Goal: Task Accomplishment & Management: Use online tool/utility

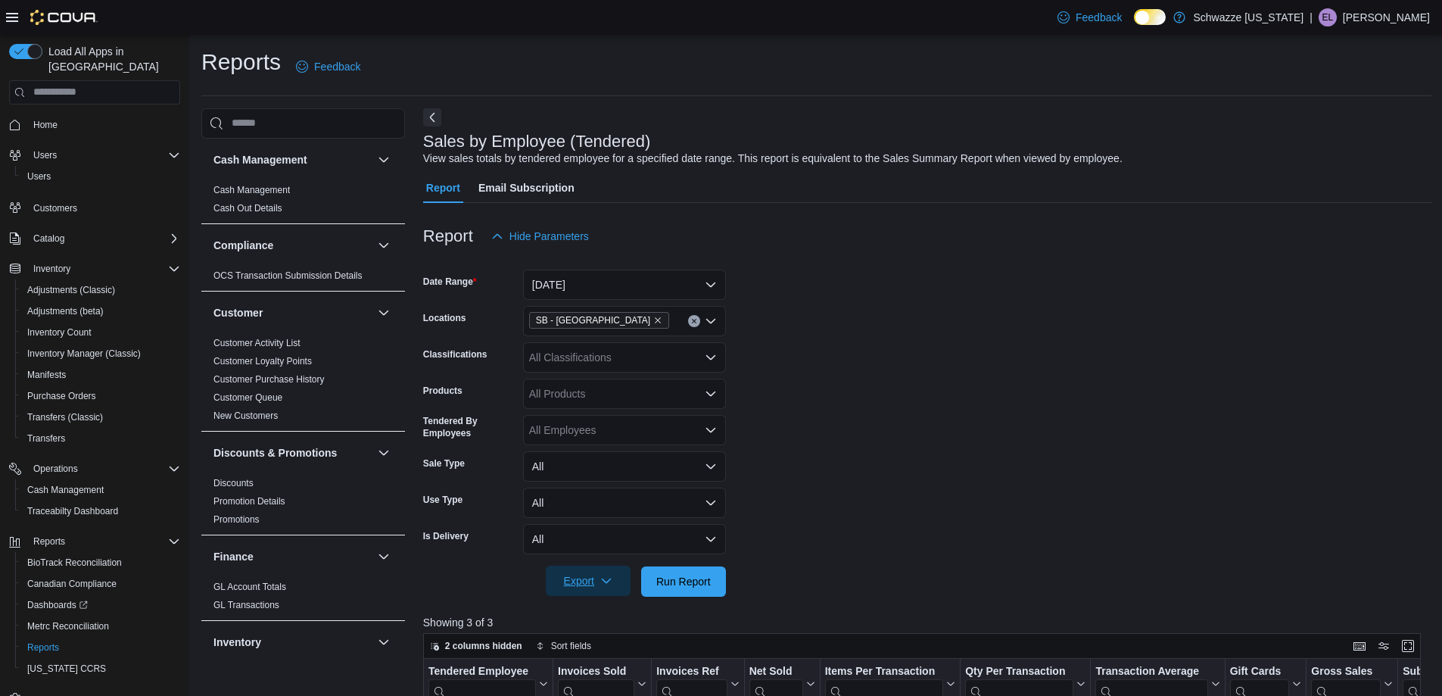
scroll to position [506, 0]
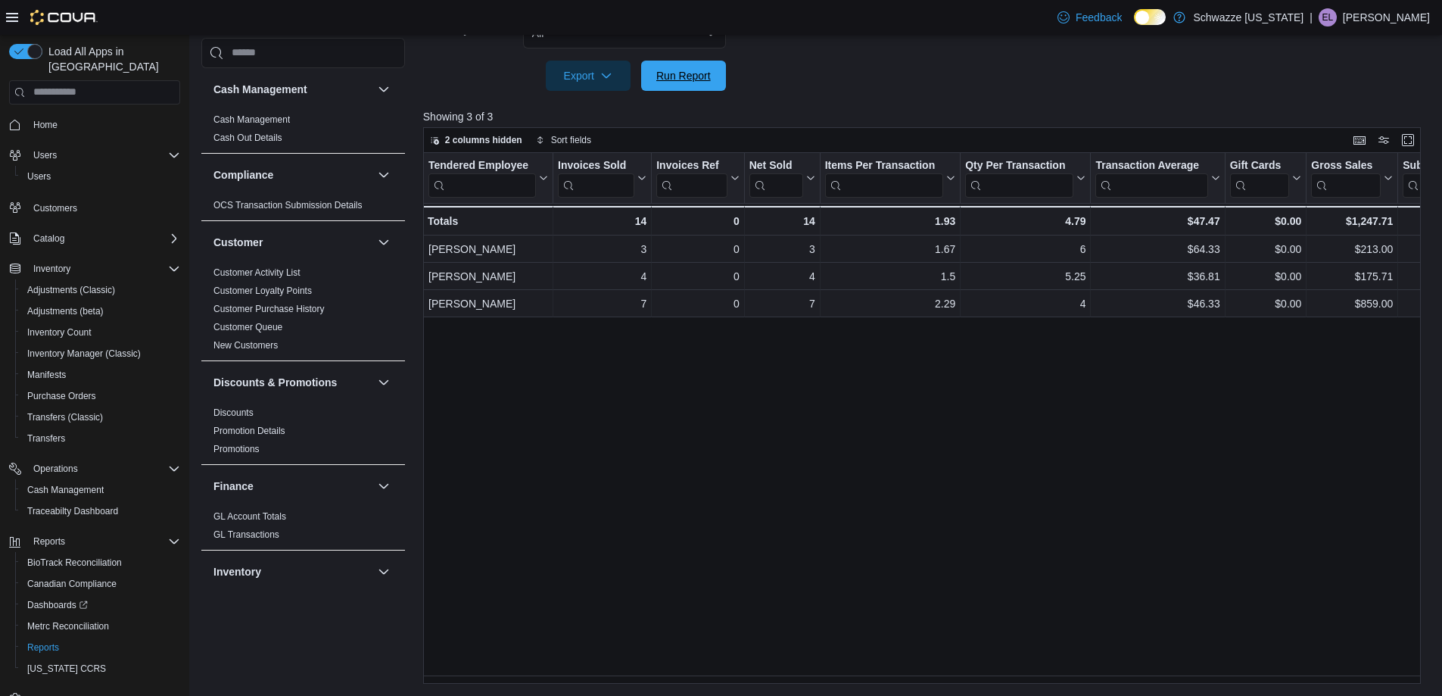
click at [664, 75] on span "Run Report" at bounding box center [683, 75] width 55 height 15
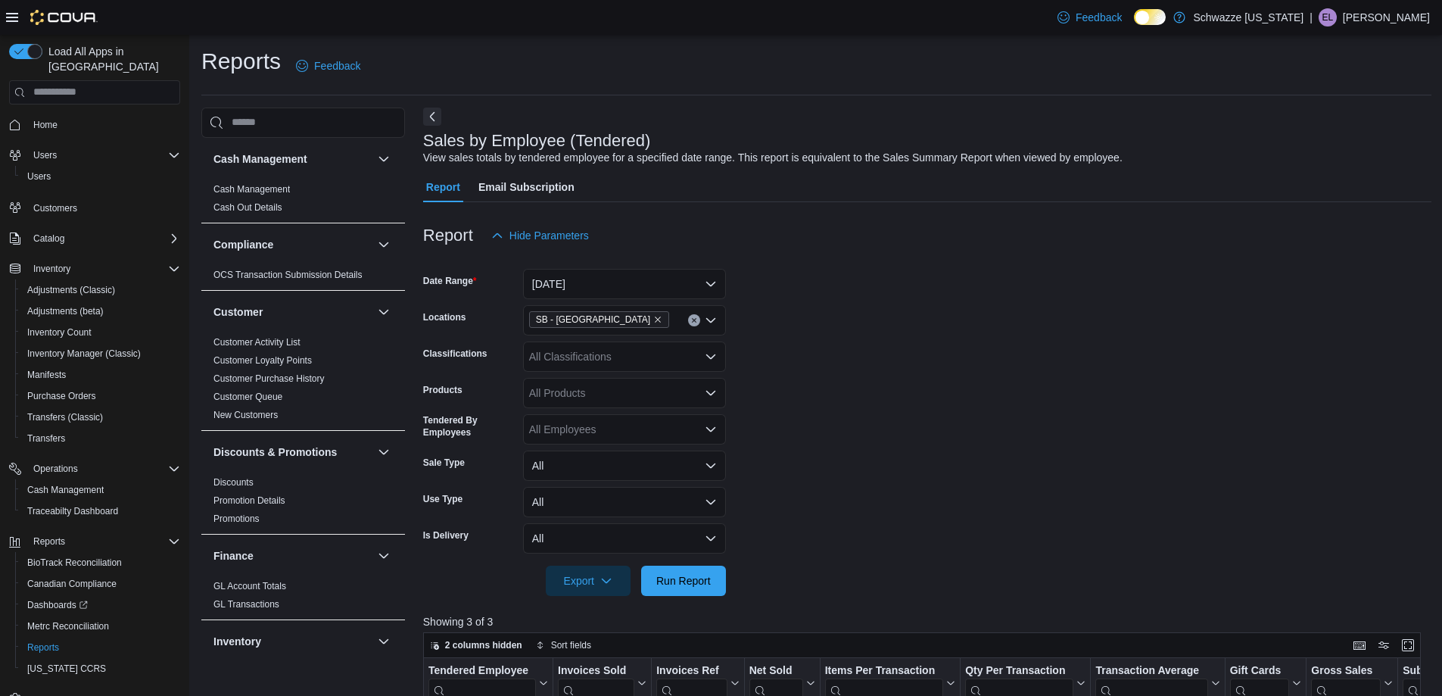
scroll to position [0, 0]
click at [678, 585] on span "Run Report" at bounding box center [683, 580] width 55 height 15
click at [685, 587] on span "Run Report" at bounding box center [683, 580] width 55 height 15
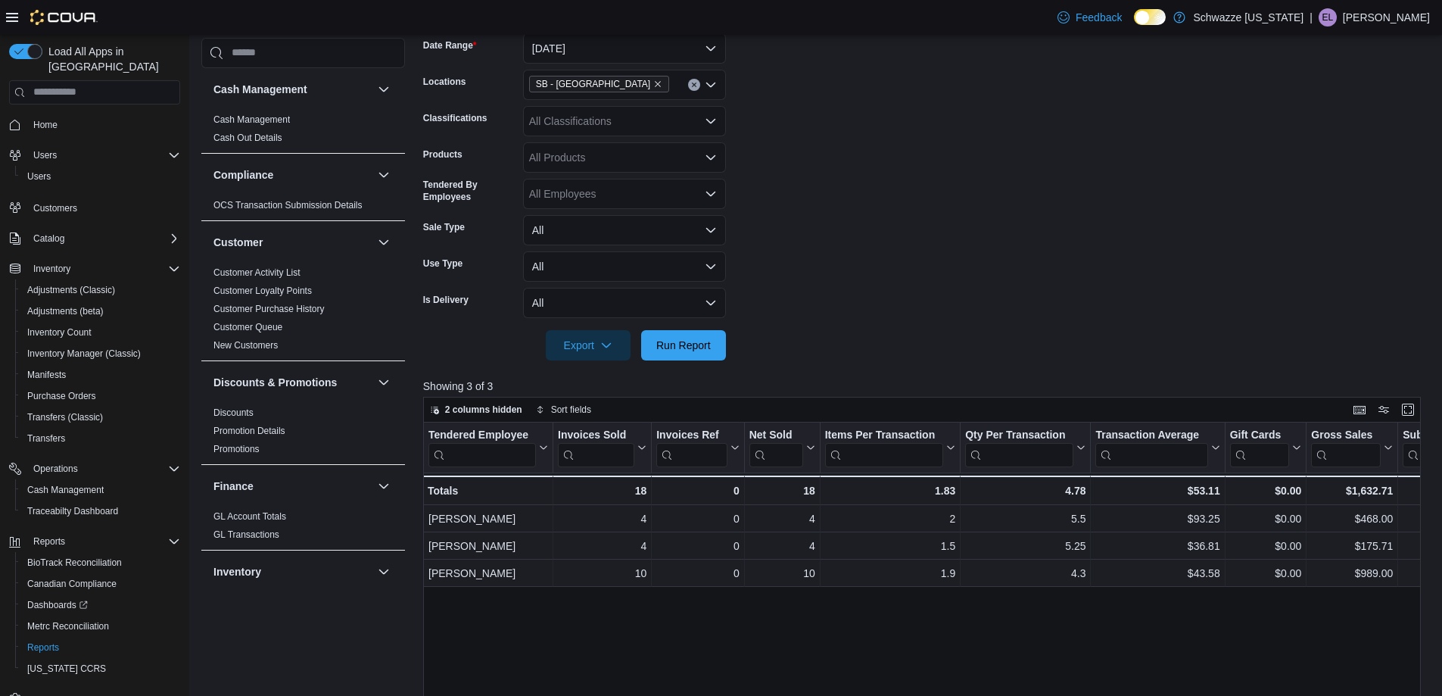
scroll to position [76, 0]
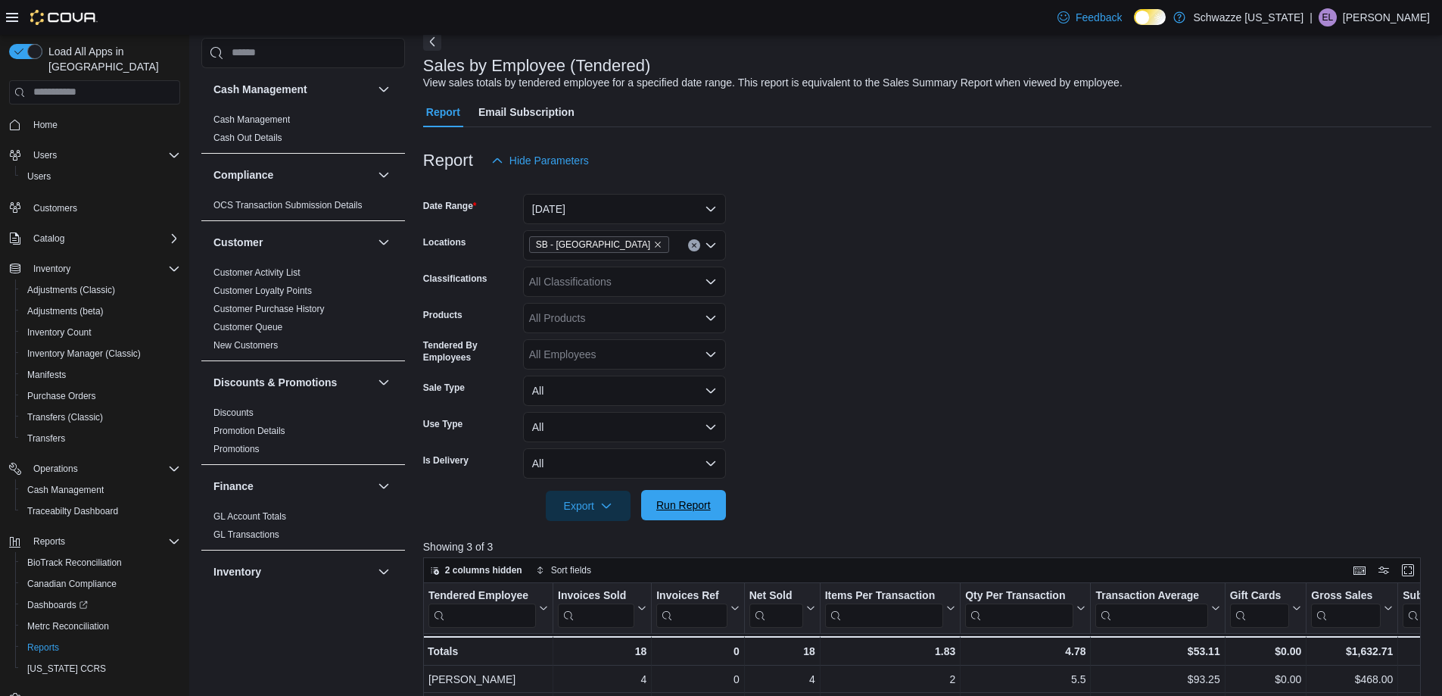
click at [676, 505] on span "Run Report" at bounding box center [683, 504] width 55 height 15
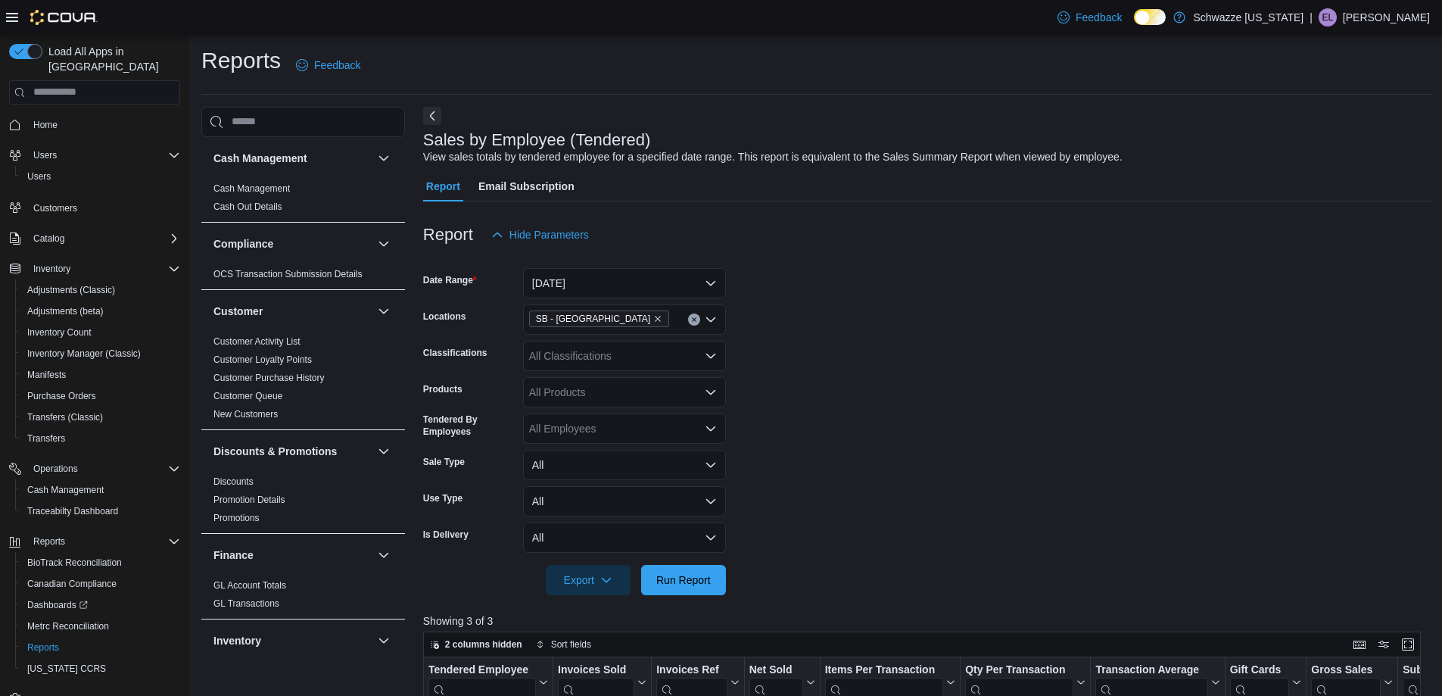
scroll to position [0, 0]
click at [600, 288] on button "[DATE]" at bounding box center [624, 284] width 203 height 30
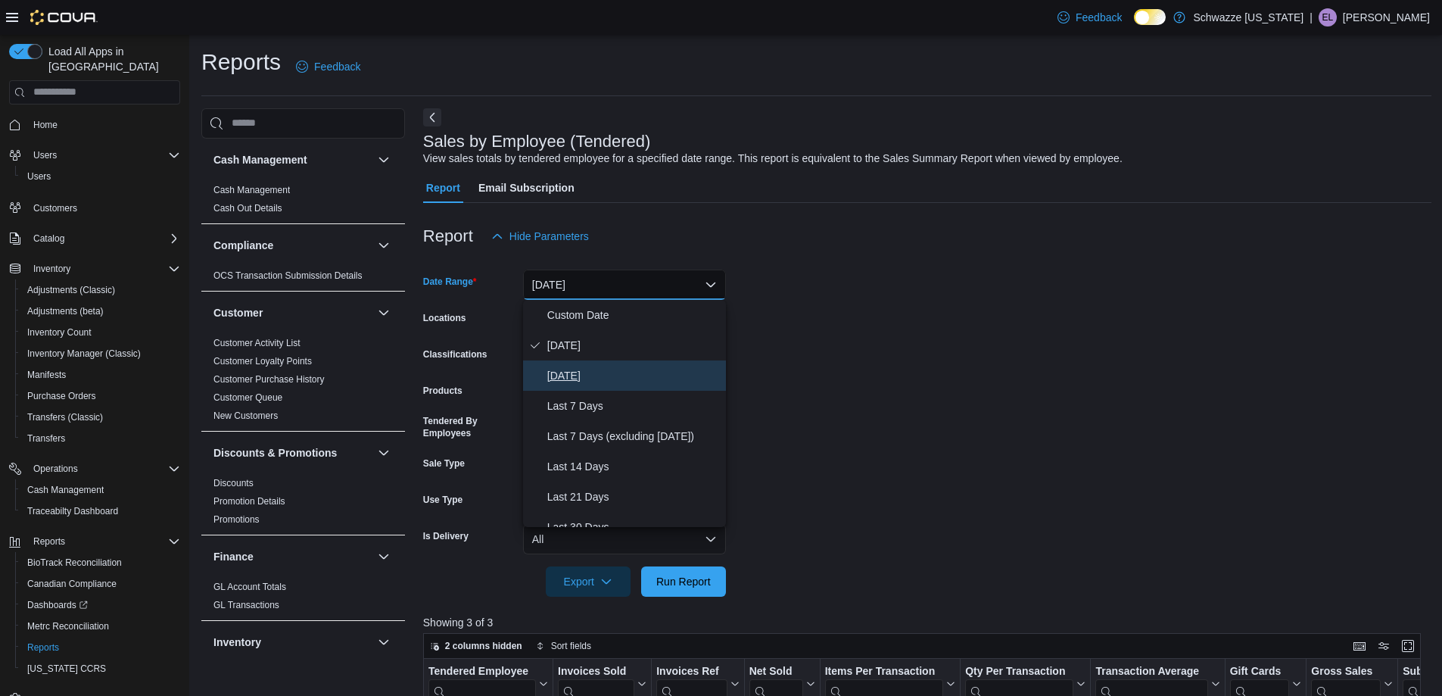
click at [605, 384] on span "[DATE]" at bounding box center [633, 375] width 173 height 18
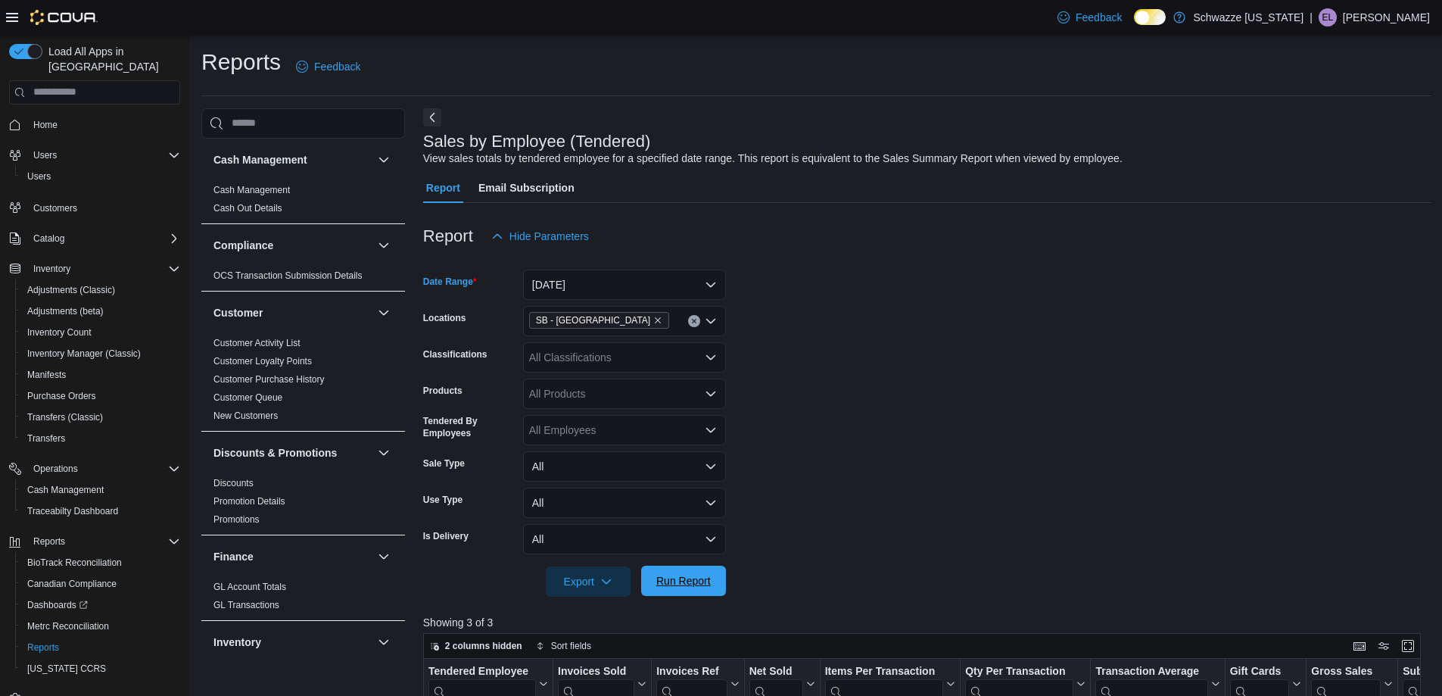
click at [679, 582] on span "Run Report" at bounding box center [683, 580] width 55 height 15
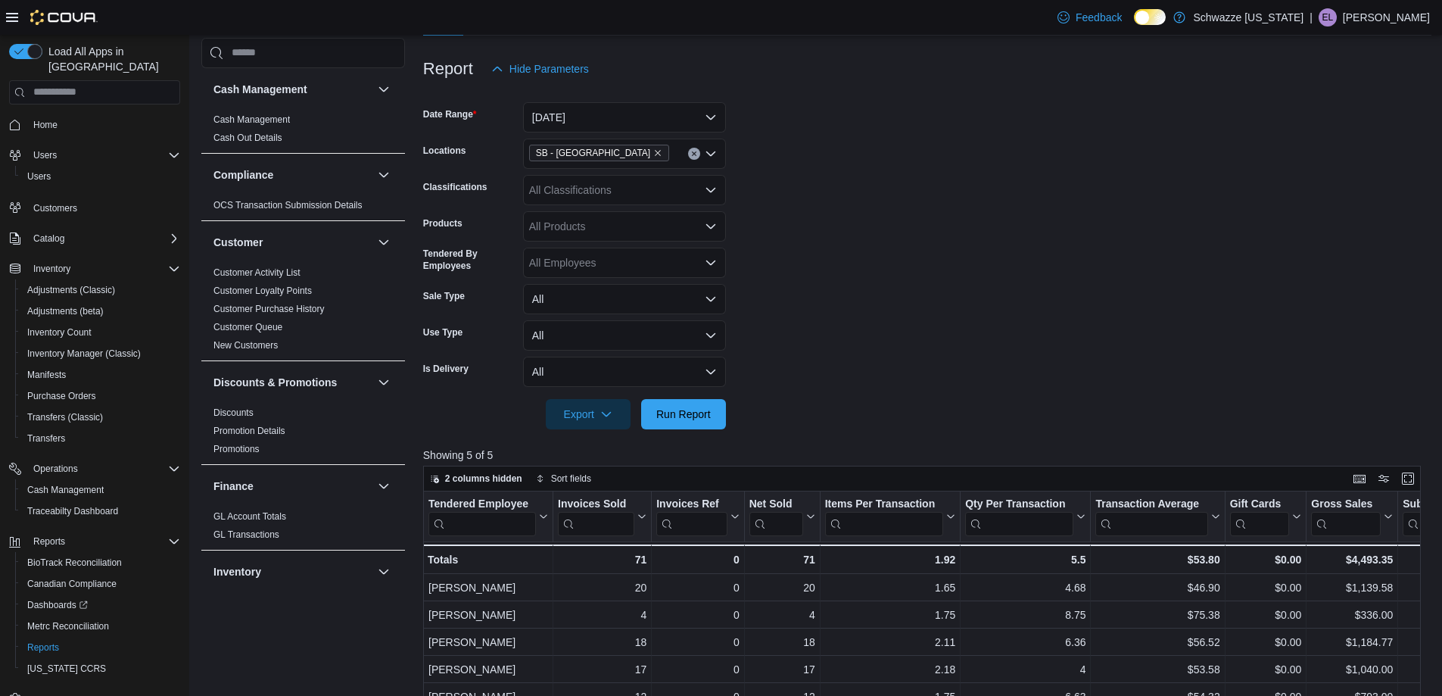
scroll to position [151, 0]
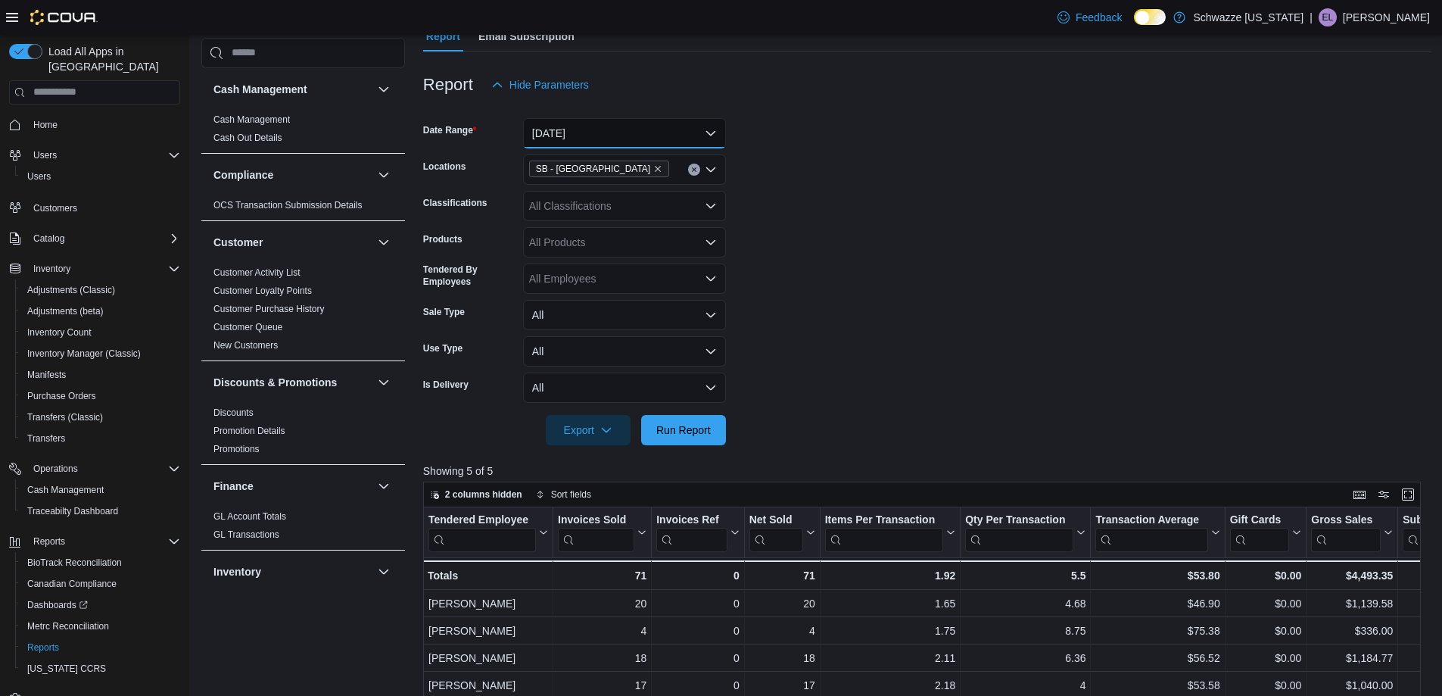
click at [626, 140] on button "[DATE]" at bounding box center [624, 133] width 203 height 30
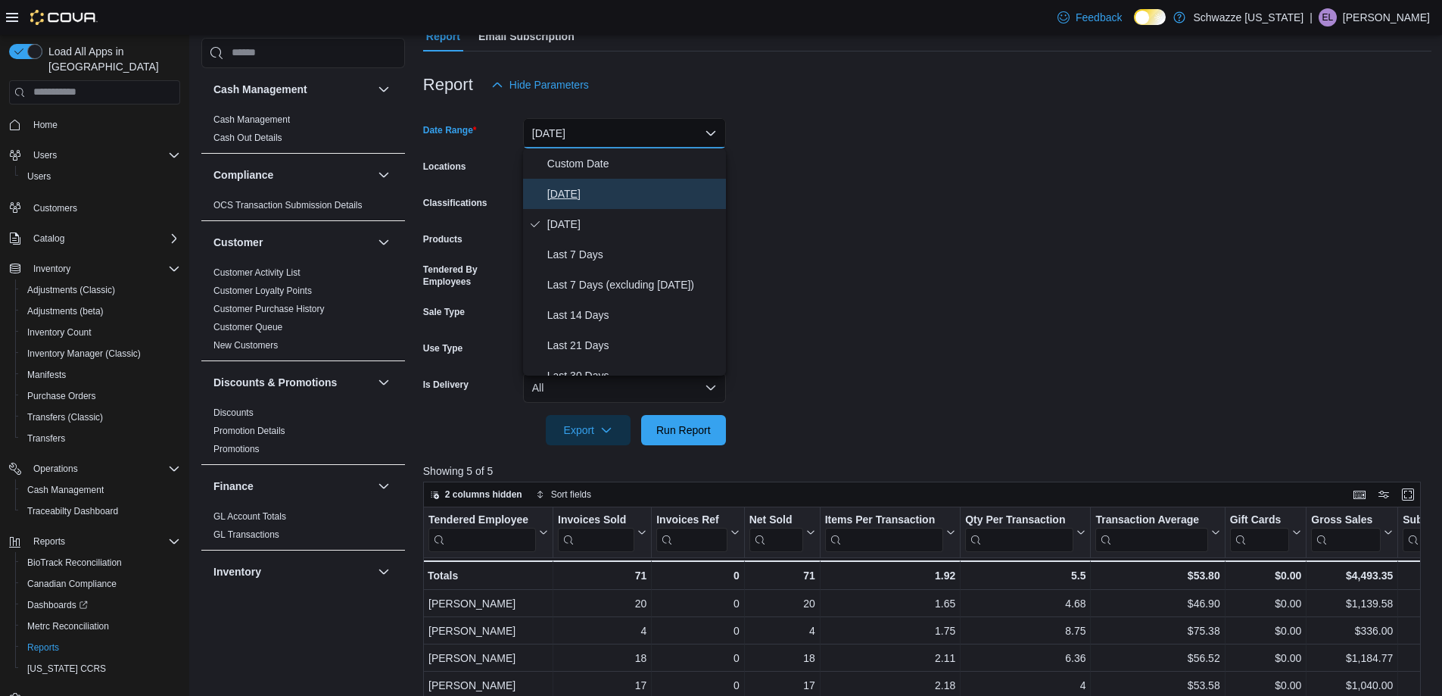
click at [630, 206] on button "[DATE]" at bounding box center [624, 194] width 203 height 30
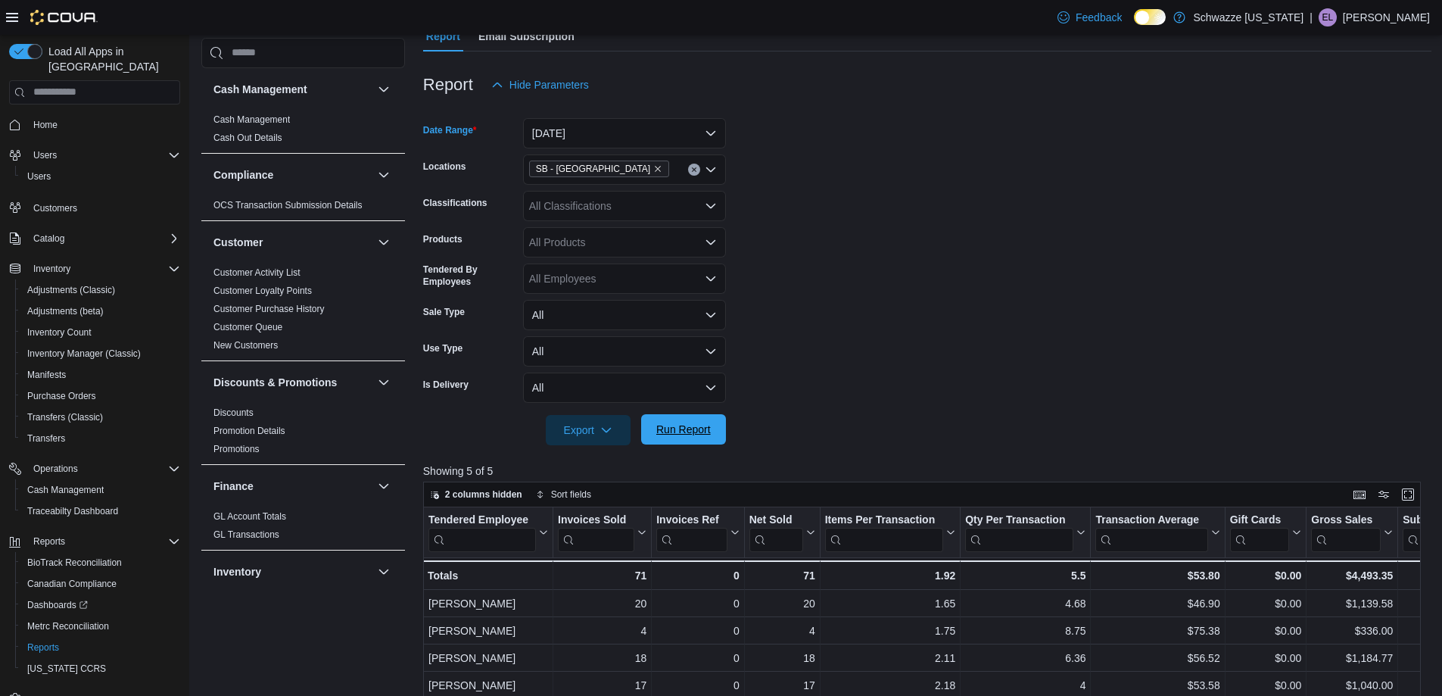
click at [677, 429] on span "Run Report" at bounding box center [683, 429] width 55 height 15
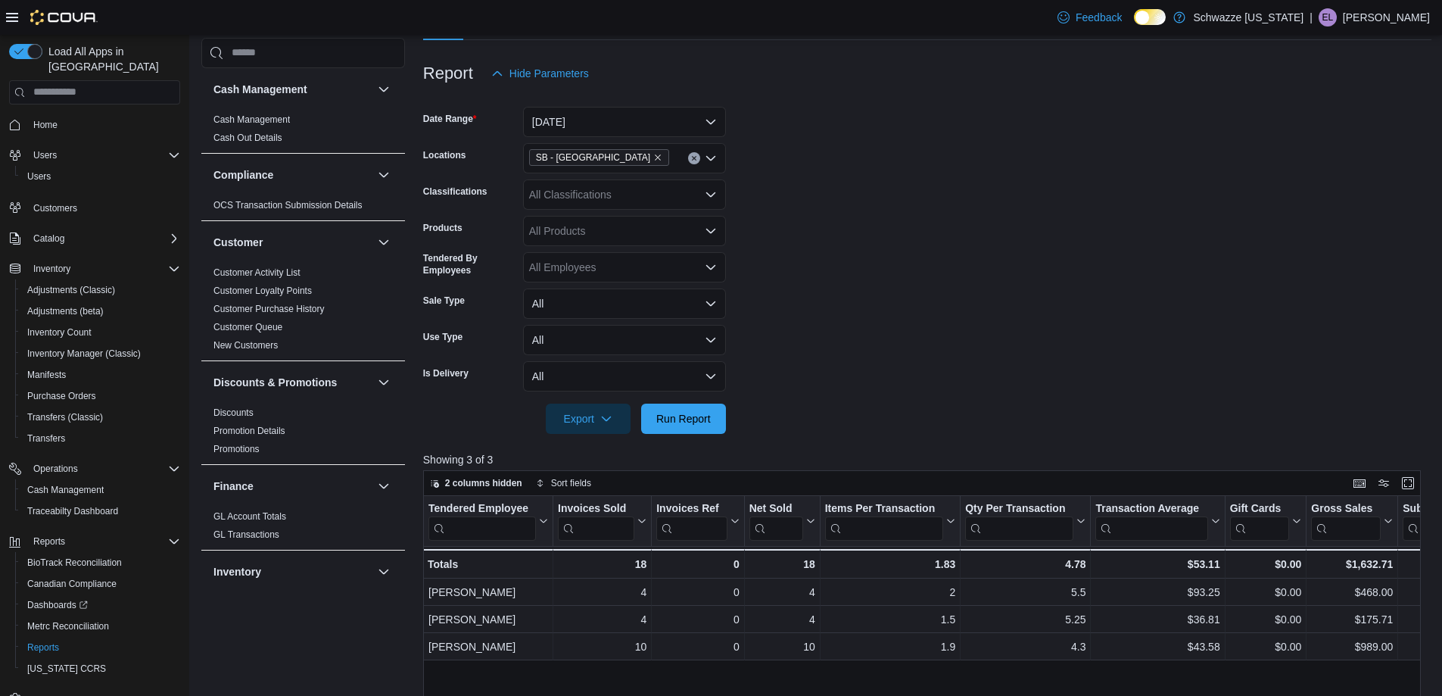
scroll to position [379, 0]
